Goal: Transaction & Acquisition: Book appointment/travel/reservation

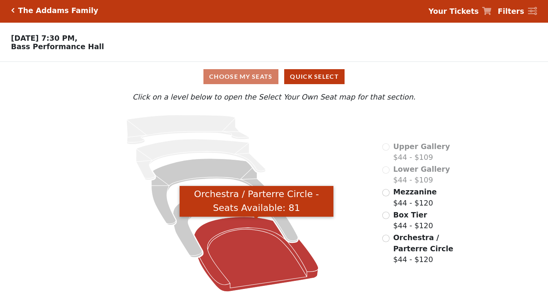
scroll to position [5, 0]
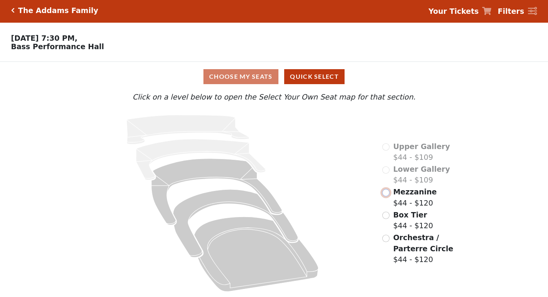
click at [387, 194] on input "radio" at bounding box center [385, 192] width 7 height 7
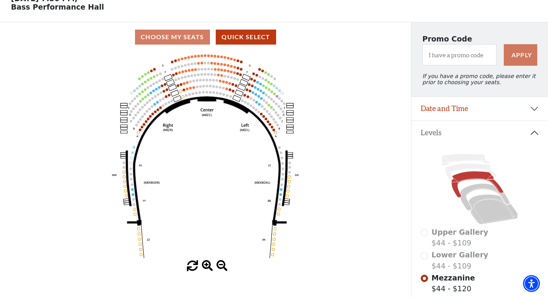
scroll to position [38, 0]
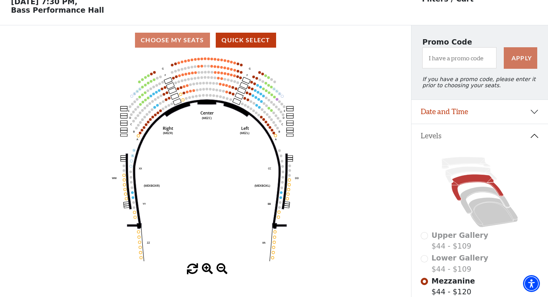
click at [204, 88] on icon "Center (MEZC) Right (MEZR) Left (MEZL) (MEXBOXR) (MEXBOXL) XX WW CC DD YY BB ZZ…" at bounding box center [205, 159] width 370 height 209
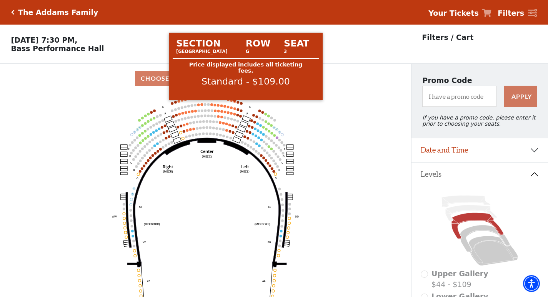
click at [234, 103] on circle at bounding box center [235, 101] width 3 height 3
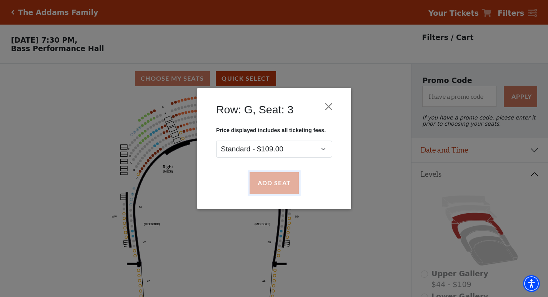
click at [274, 182] on button "Add Seat" at bounding box center [273, 184] width 49 height 22
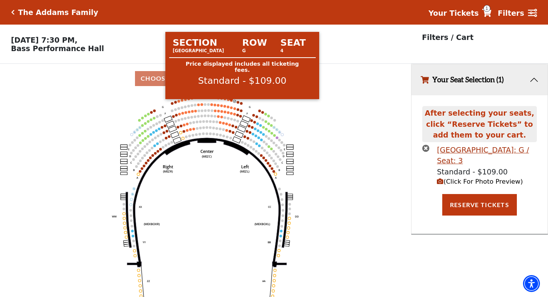
click at [230, 102] on circle at bounding box center [231, 100] width 3 height 3
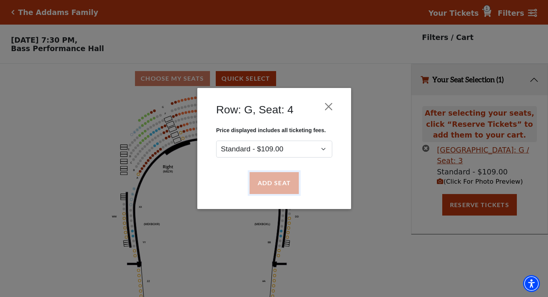
click at [277, 185] on button "Add Seat" at bounding box center [273, 184] width 49 height 22
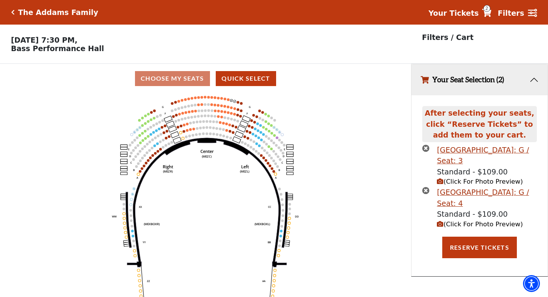
click at [226, 103] on icon "Center (MEZC) Right (MEZR) Left (MEZL) (MEXBOXR) (MEXBOXL) XX WW CC DD YY BB ZZ…" at bounding box center [205, 198] width 370 height 209
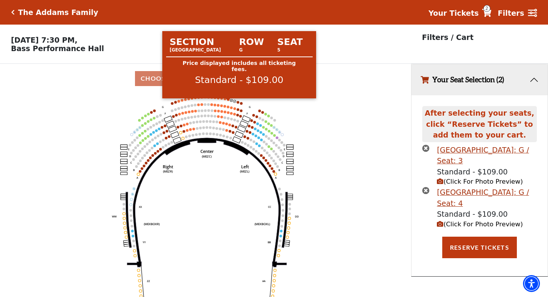
click at [227, 101] on circle at bounding box center [228, 100] width 3 height 3
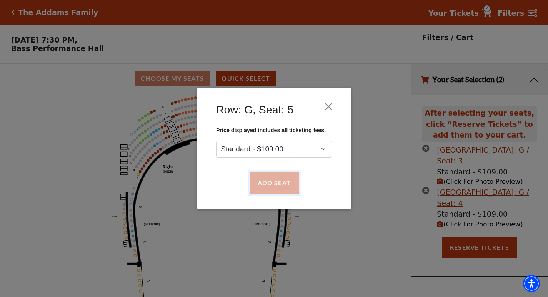
click at [273, 183] on button "Add Seat" at bounding box center [273, 184] width 49 height 22
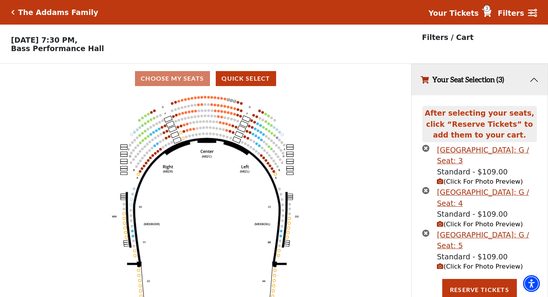
scroll to position [7, 0]
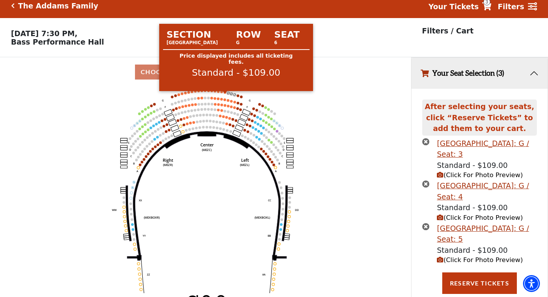
click at [225, 94] on circle at bounding box center [225, 92] width 3 height 3
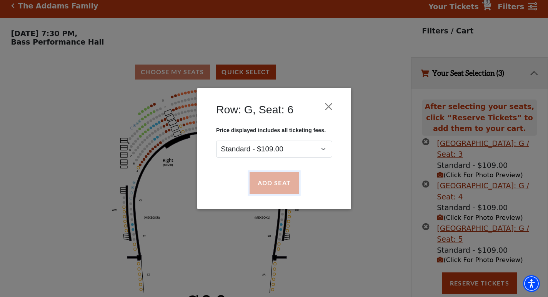
click at [286, 190] on button "Add Seat" at bounding box center [273, 184] width 49 height 22
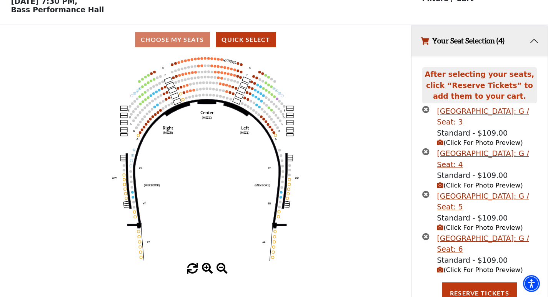
scroll to position [49, 0]
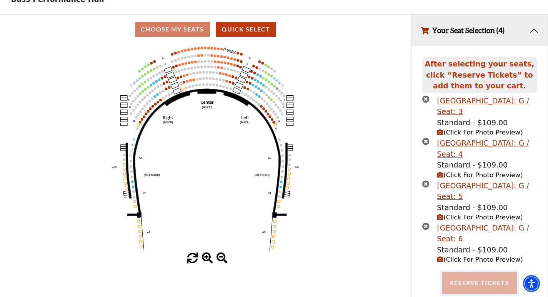
click at [476, 286] on button "Reserve Tickets" at bounding box center [480, 283] width 75 height 22
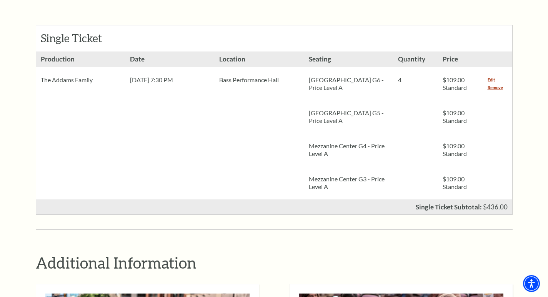
scroll to position [338, 0]
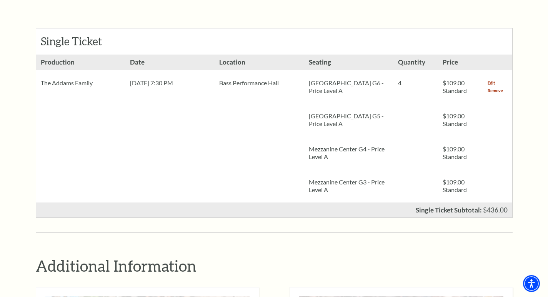
click at [492, 87] on link "Remove" at bounding box center [495, 91] width 15 height 8
